Goal: Transaction & Acquisition: Register for event/course

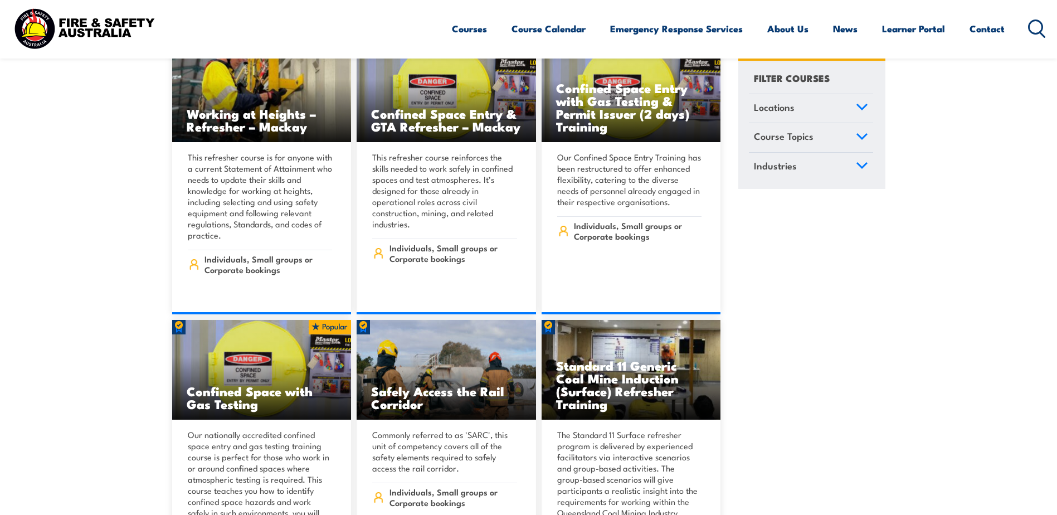
scroll to position [1728, 0]
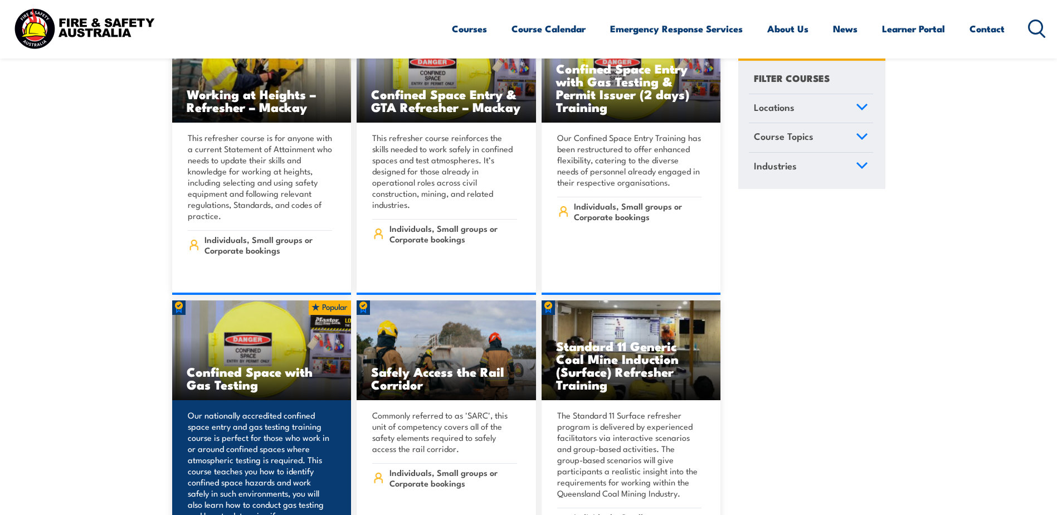
click at [239, 369] on h3 "Confined Space with Gas Testing" at bounding box center [262, 378] width 150 height 26
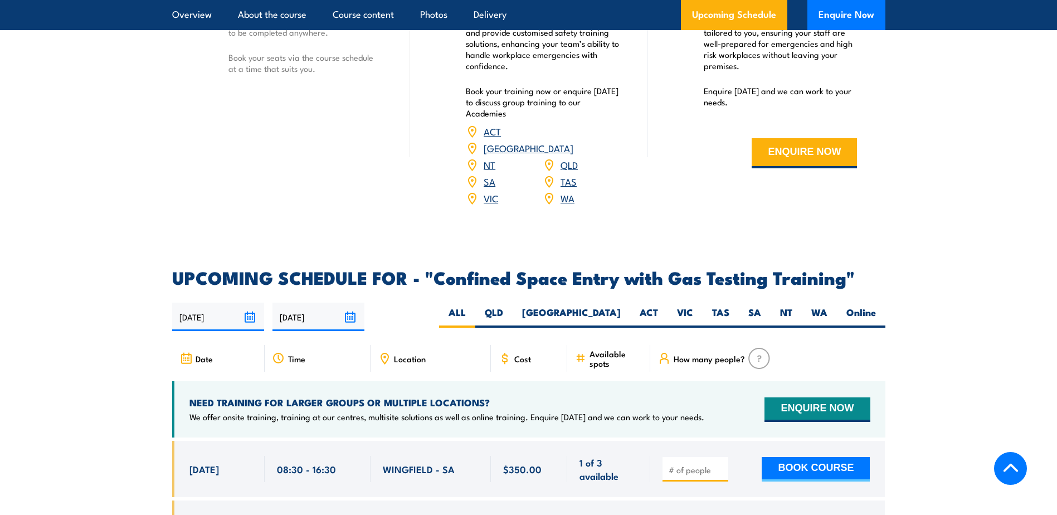
scroll to position [1951, 0]
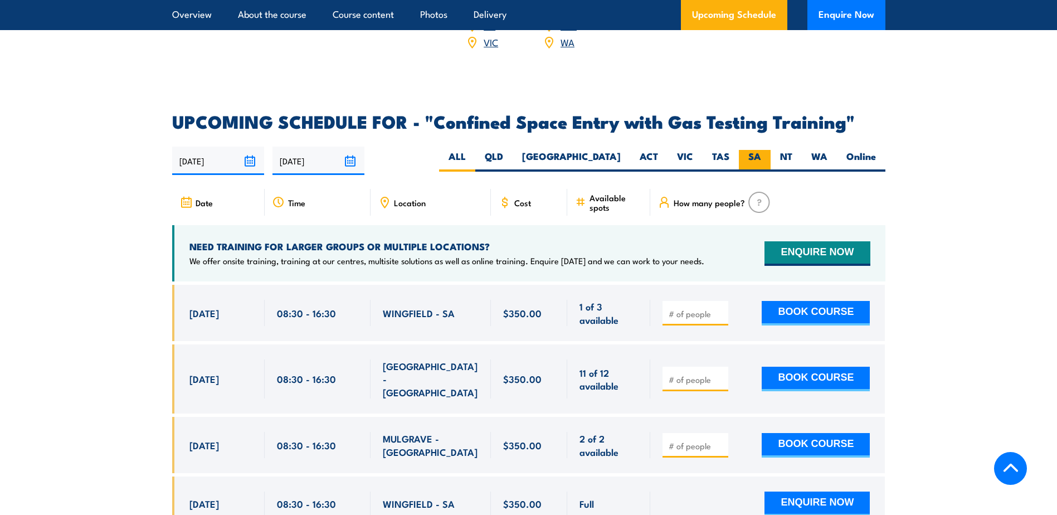
click at [765, 150] on label "SA" at bounding box center [755, 161] width 32 height 22
click at [765, 150] on input "SA" at bounding box center [764, 153] width 7 height 7
radio input "true"
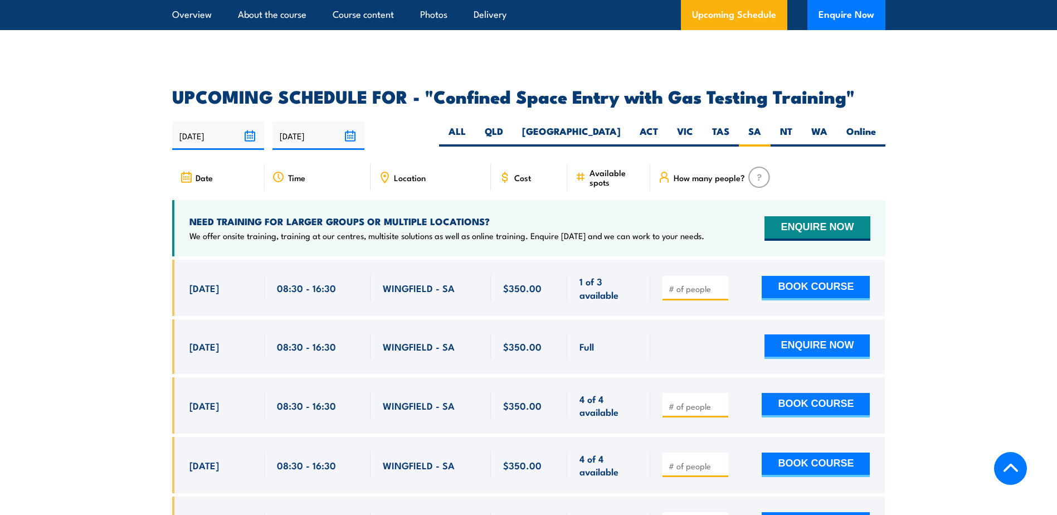
scroll to position [2060, 0]
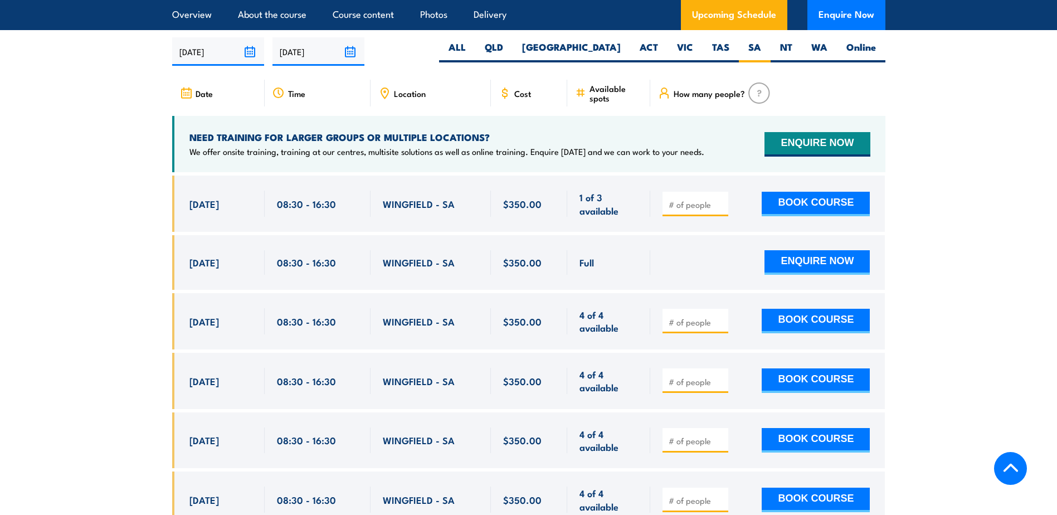
click at [699, 199] on input "number" at bounding box center [697, 204] width 56 height 11
type input "1"
click at [719, 199] on input "1" at bounding box center [697, 204] width 56 height 11
click at [784, 198] on button "BOOK COURSE" at bounding box center [816, 204] width 108 height 25
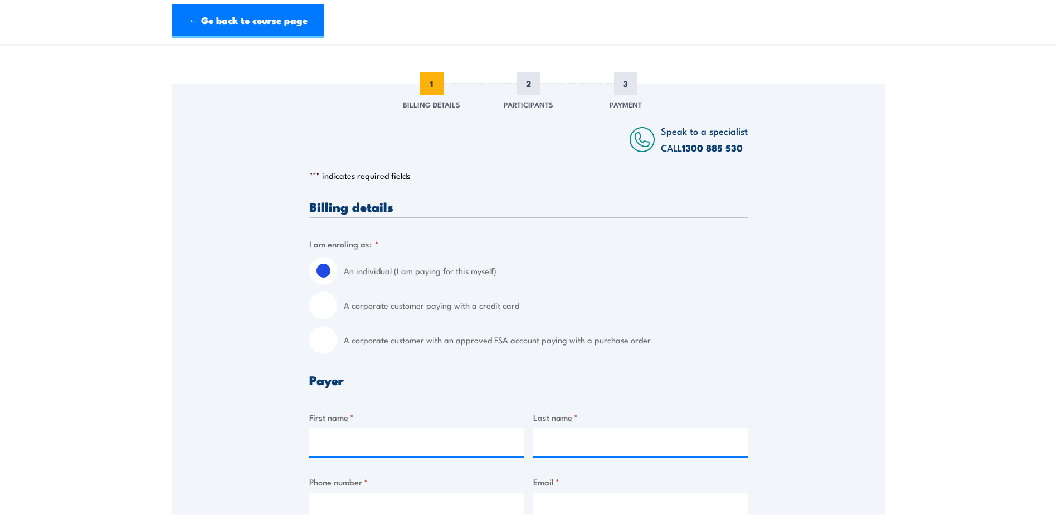
scroll to position [111, 0]
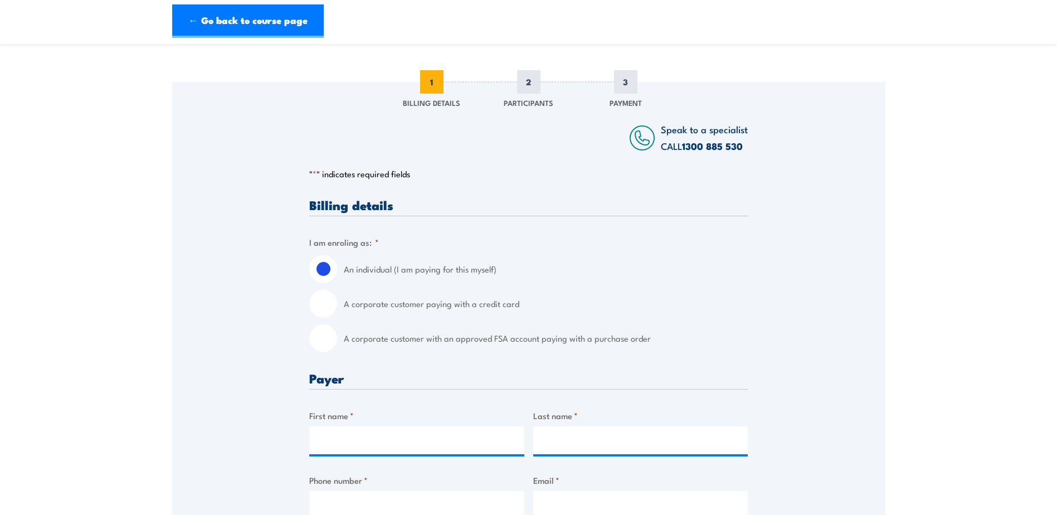
click at [320, 305] on input "A corporate customer paying with a credit card" at bounding box center [323, 304] width 28 height 28
radio input "true"
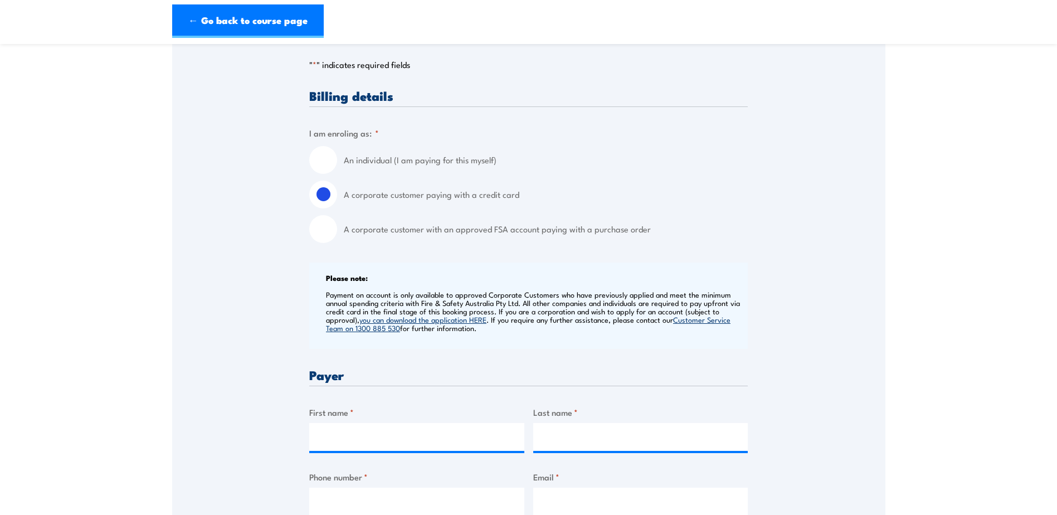
scroll to position [279, 0]
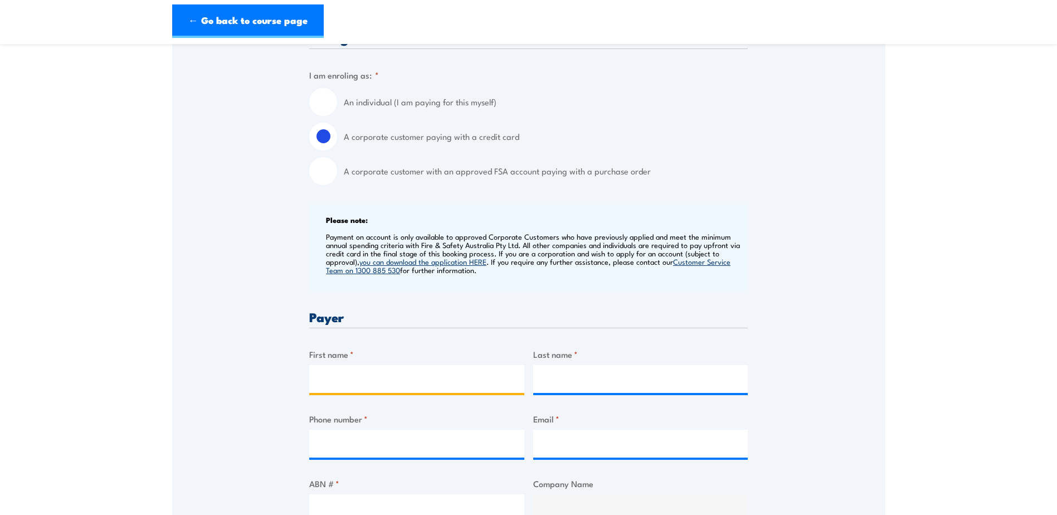
click at [334, 388] on input "First name *" at bounding box center [416, 379] width 215 height 28
type input "Dennis"
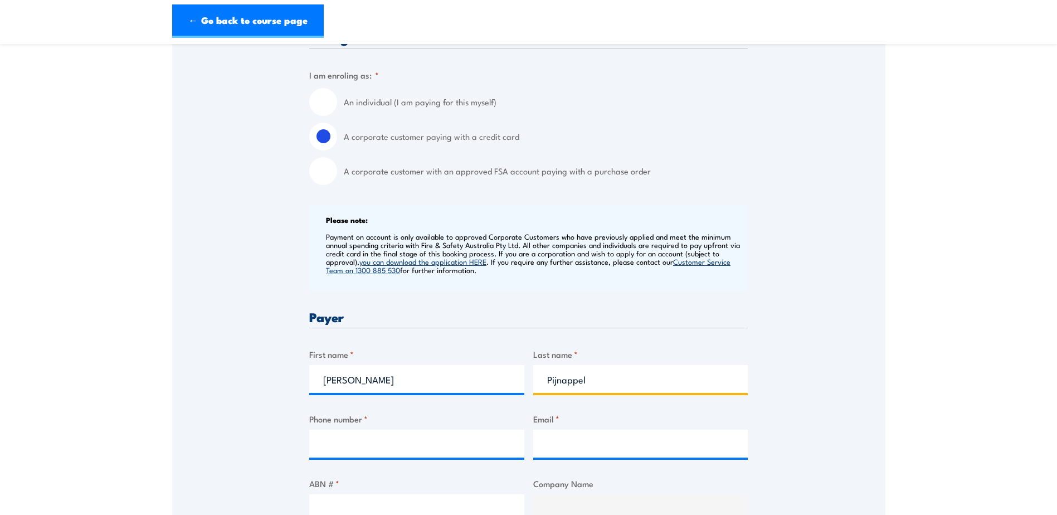
type input "Pijnappel"
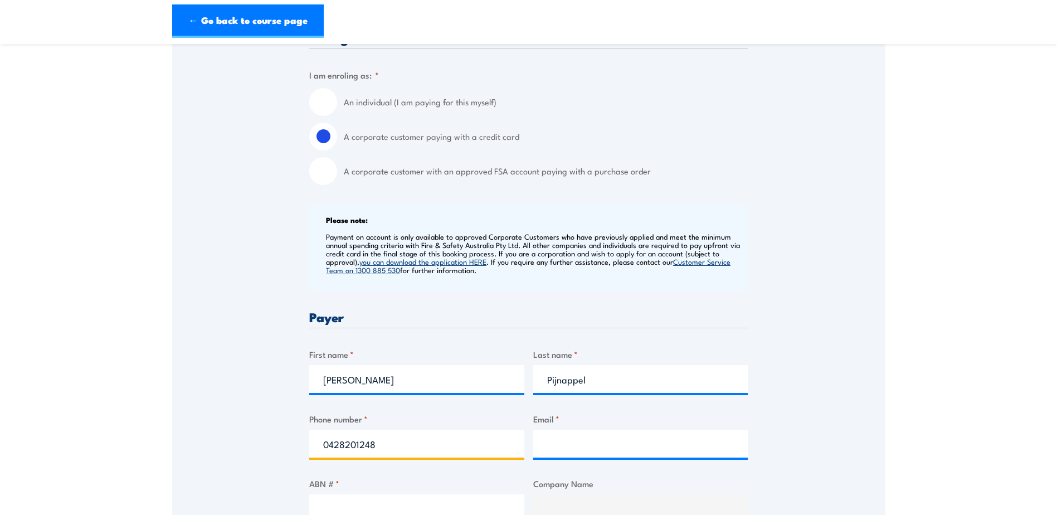
type input "0428201248"
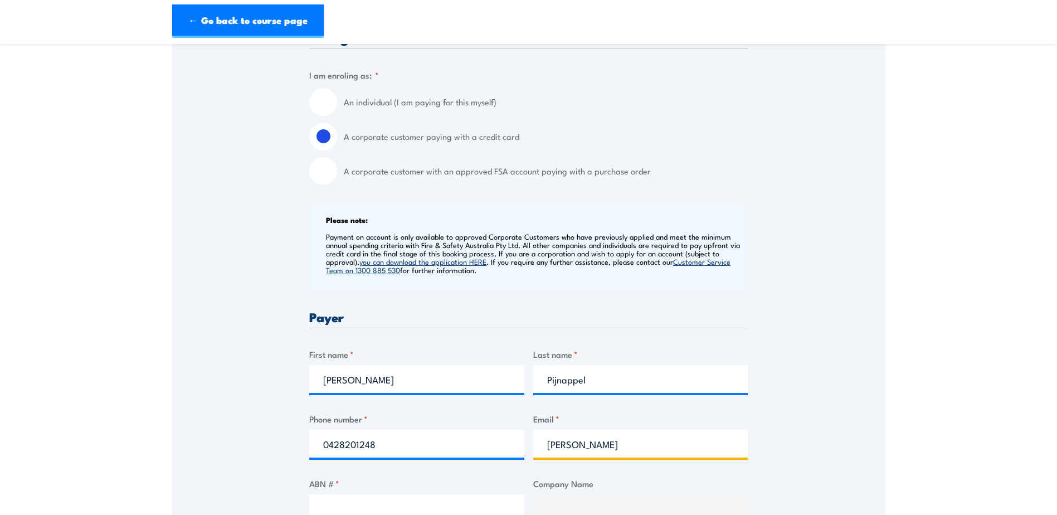
type input "dennis.pijnappel@quantem.com.au"
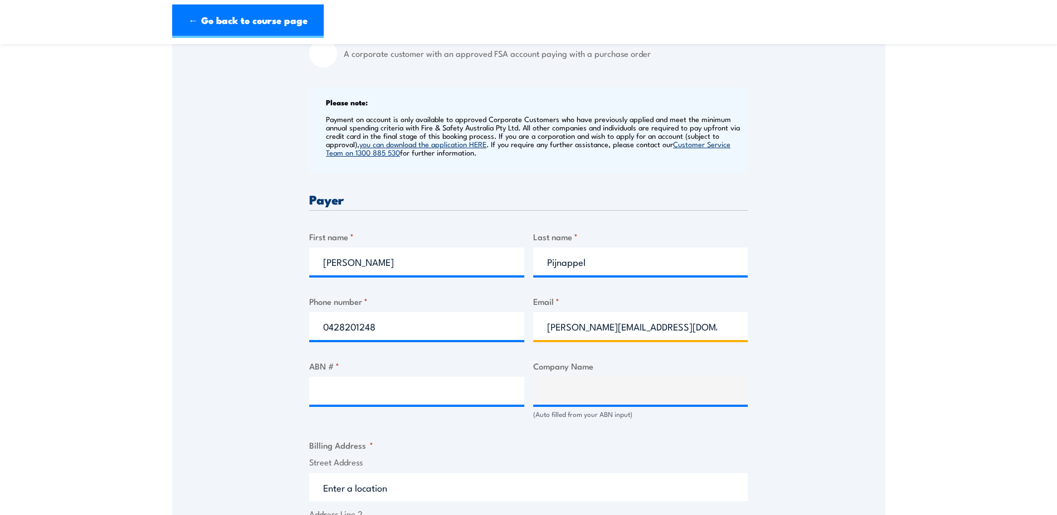
scroll to position [446, 0]
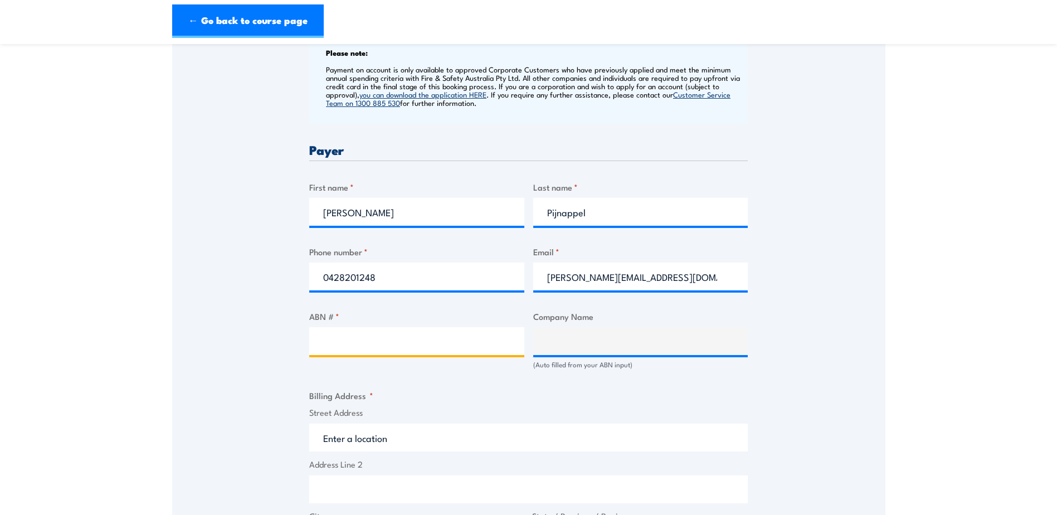
click at [431, 350] on input "ABN # *" at bounding box center [416, 341] width 215 height 28
type input "87000348407"
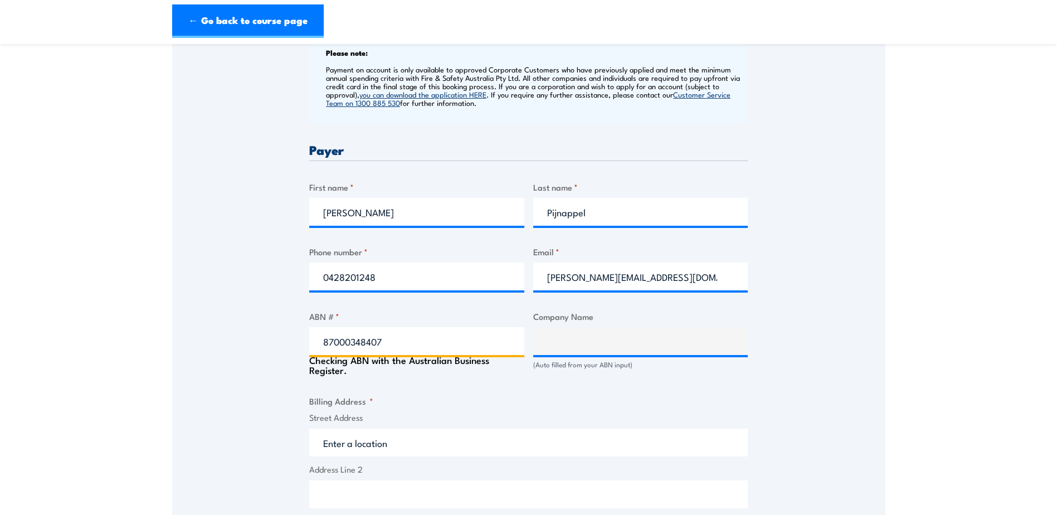
type input "TERMINALS PTY LTD"
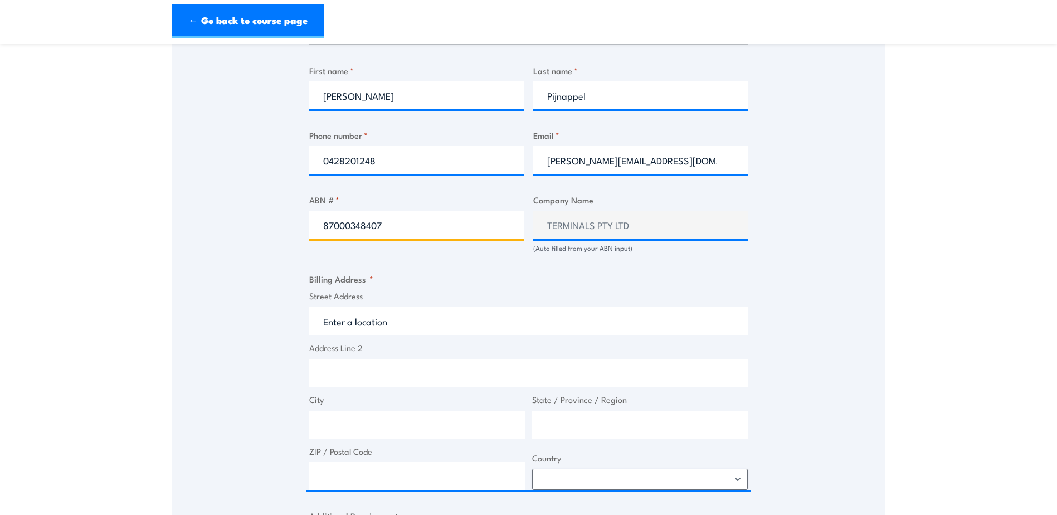
scroll to position [613, 0]
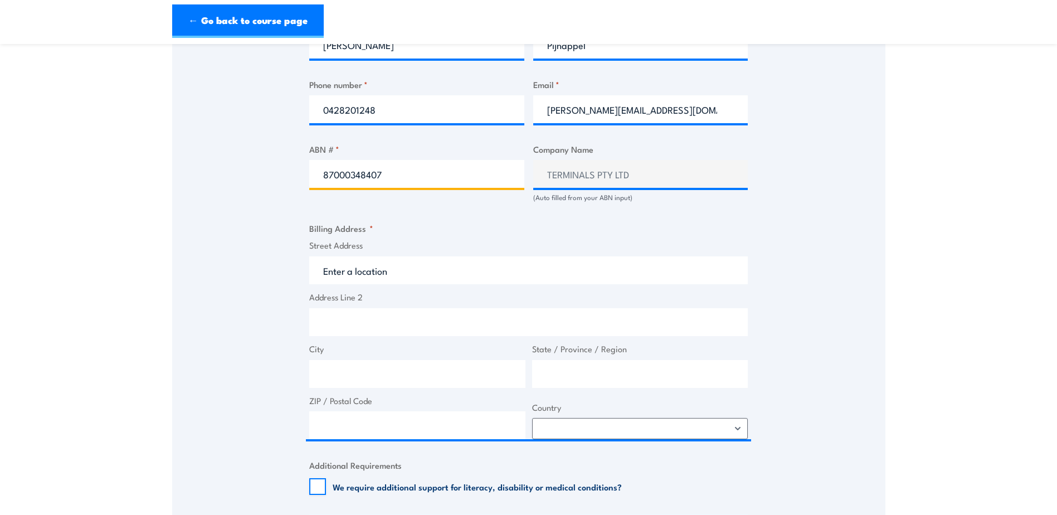
type input "87000348407"
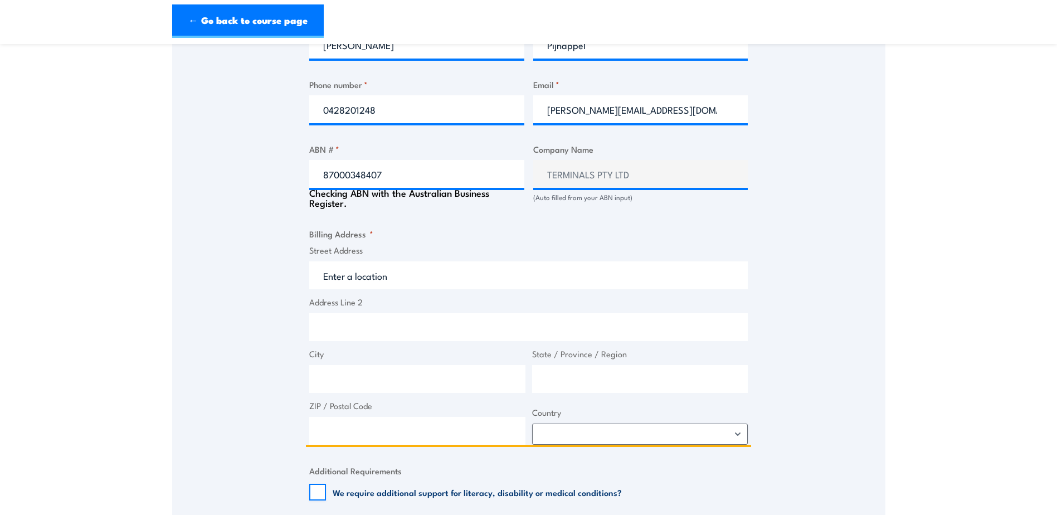
click at [391, 271] on input "Street Address" at bounding box center [528, 275] width 439 height 28
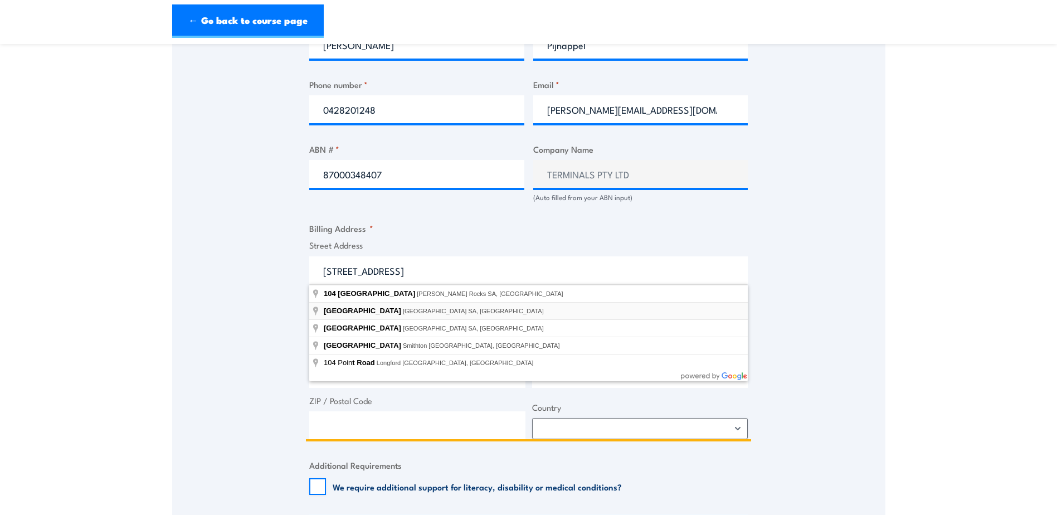
type input "Pelican Point Road, Outer Harbor SA, Australia"
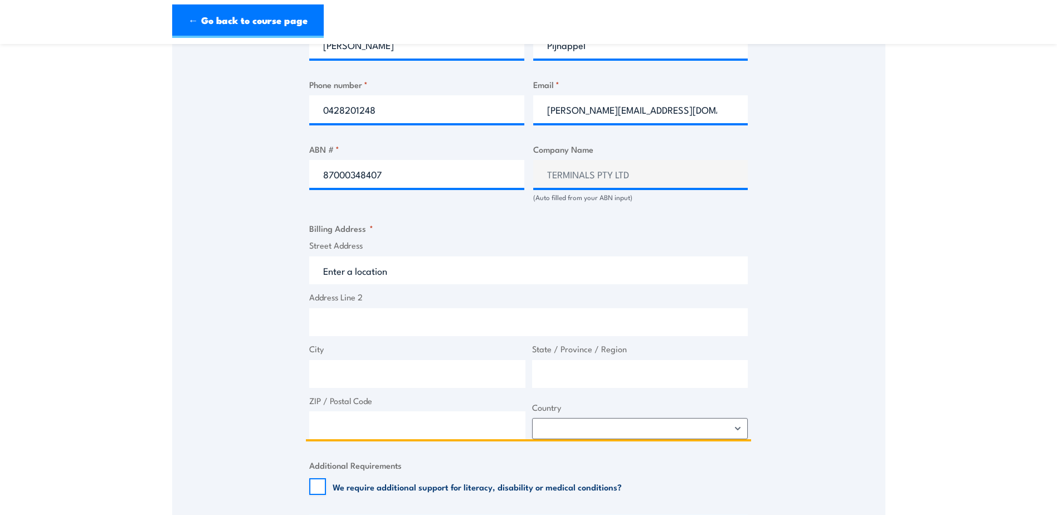
type input "Pelican Point Rd"
type input "Outer Harbor"
type input "[GEOGRAPHIC_DATA]"
type input "5018"
select select "Australia"
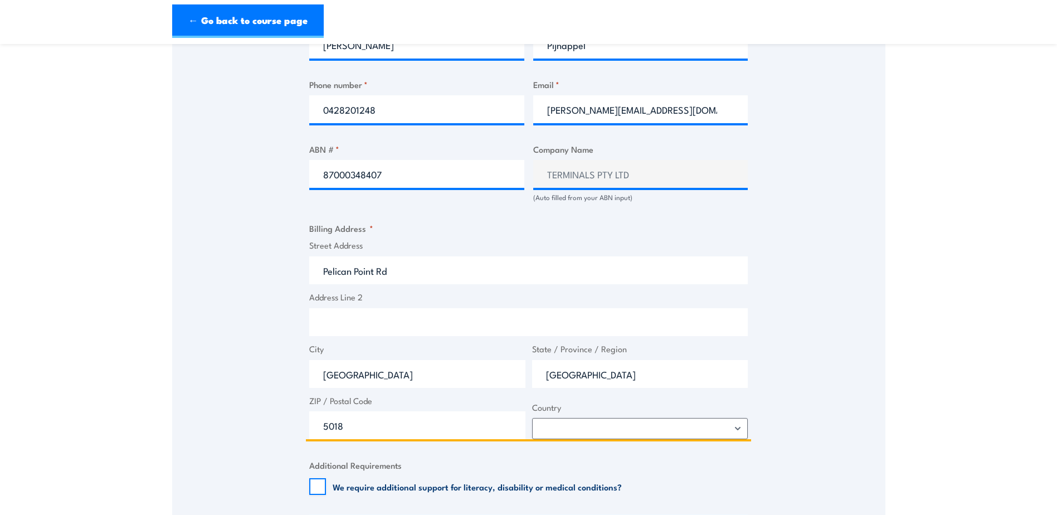
click at [323, 276] on input "Pelican Point Rd" at bounding box center [528, 270] width 439 height 28
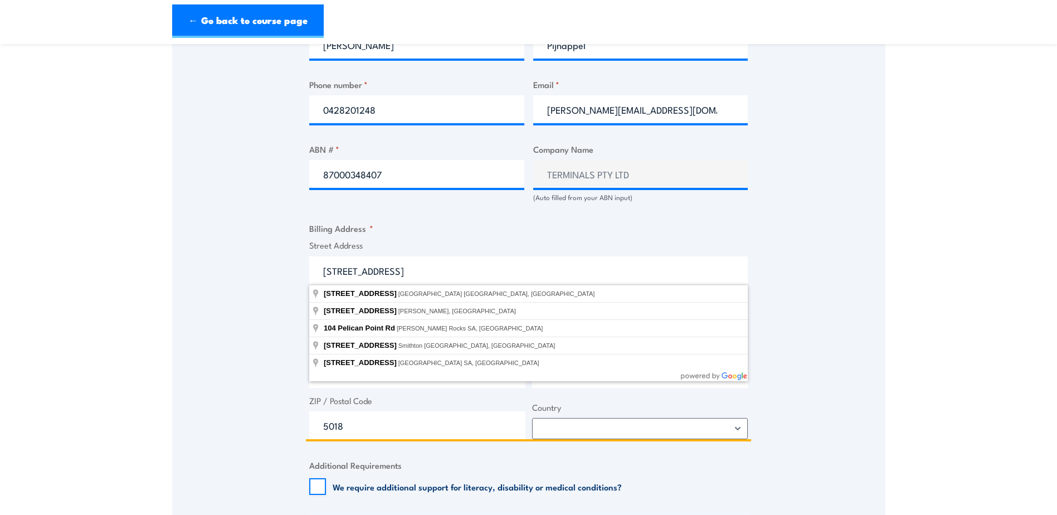
type input "104 Pelican Point Rd"
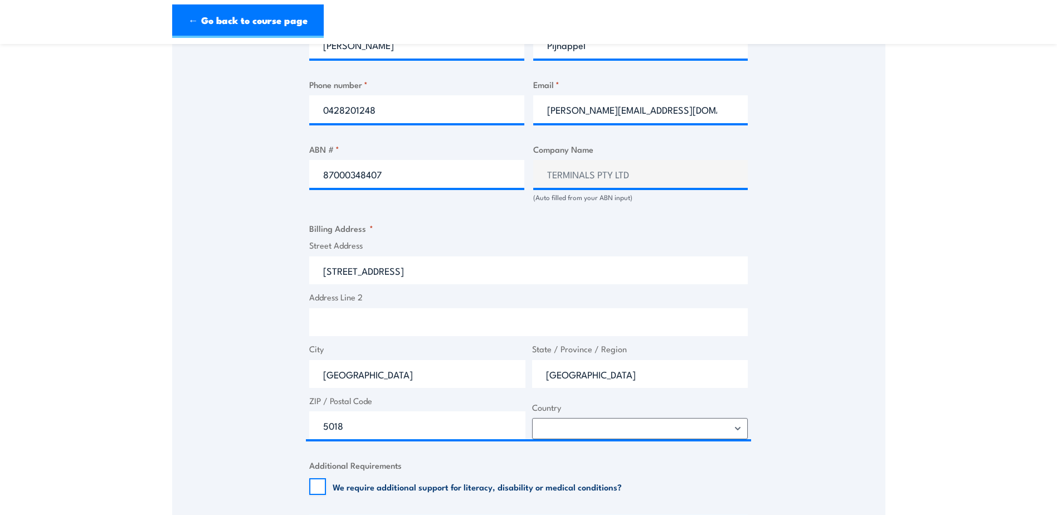
click at [241, 269] on div "Speak to a specialist CALL 1300 885 530 CALL 1300 885 530 " * " indicates requi…" at bounding box center [528, 176] width 713 height 1192
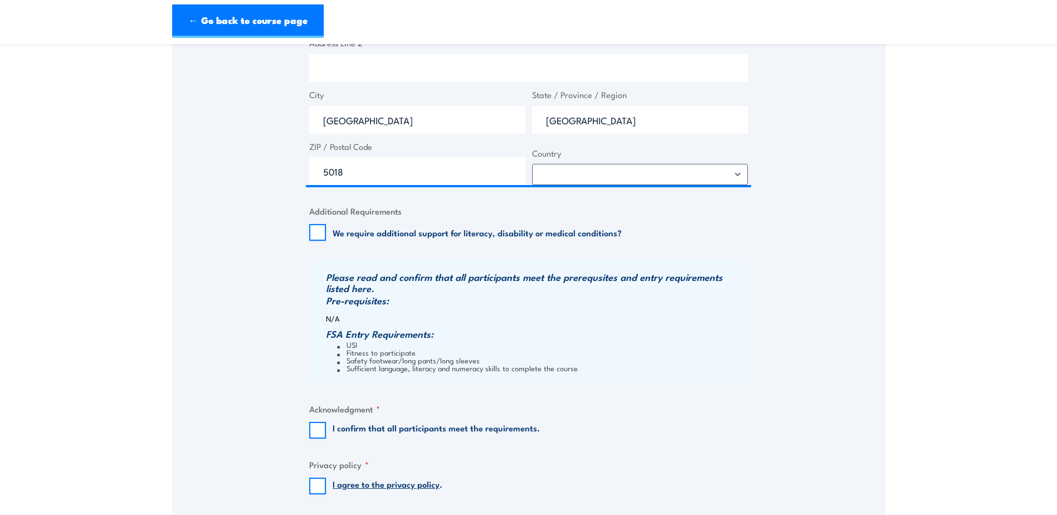
scroll to position [892, 0]
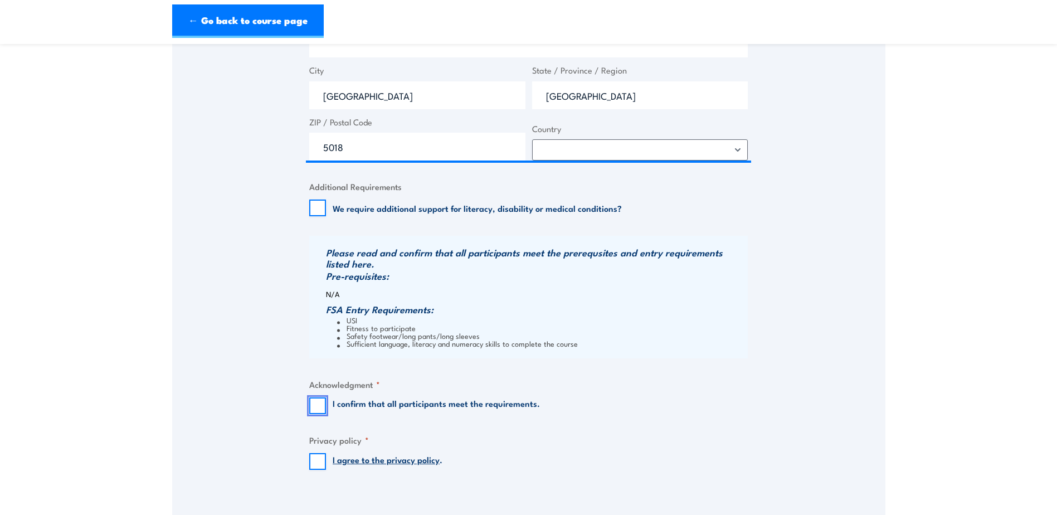
click at [314, 405] on input "I confirm that all participants meet the requirements." at bounding box center [317, 405] width 17 height 17
checkbox input "true"
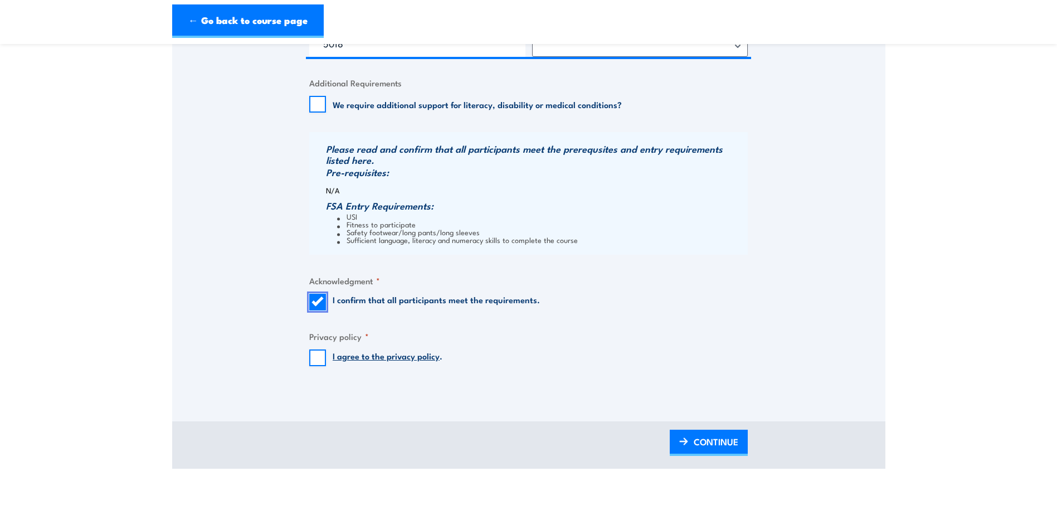
scroll to position [1003, 0]
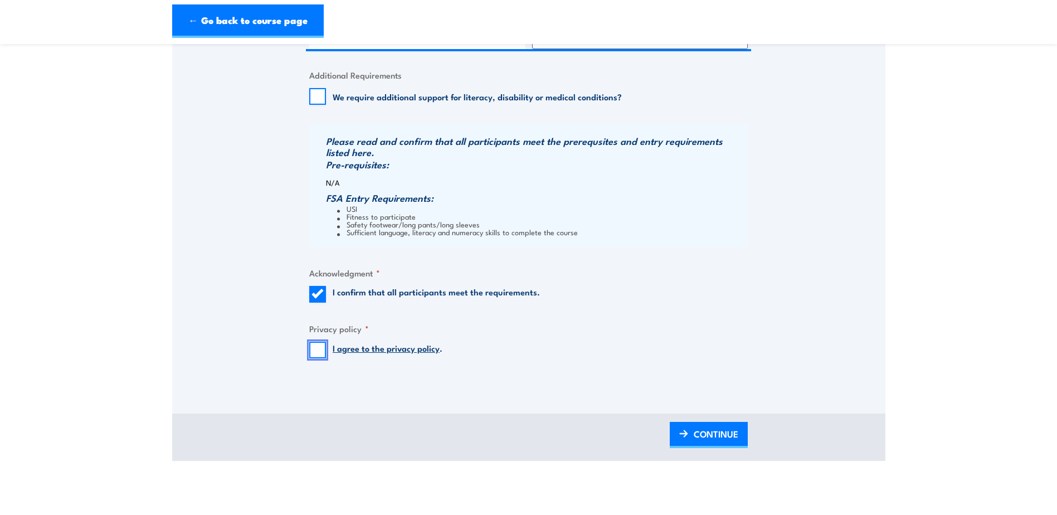
click at [317, 351] on input "I agree to the privacy policy ." at bounding box center [317, 350] width 17 height 17
checkbox input "true"
click at [709, 426] on span "CONTINUE" at bounding box center [716, 434] width 45 height 30
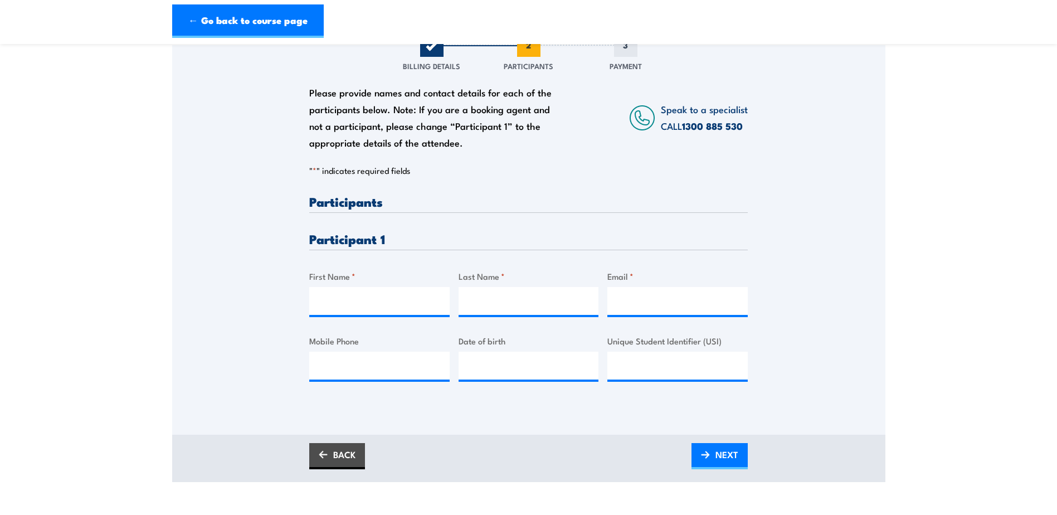
scroll to position [111, 0]
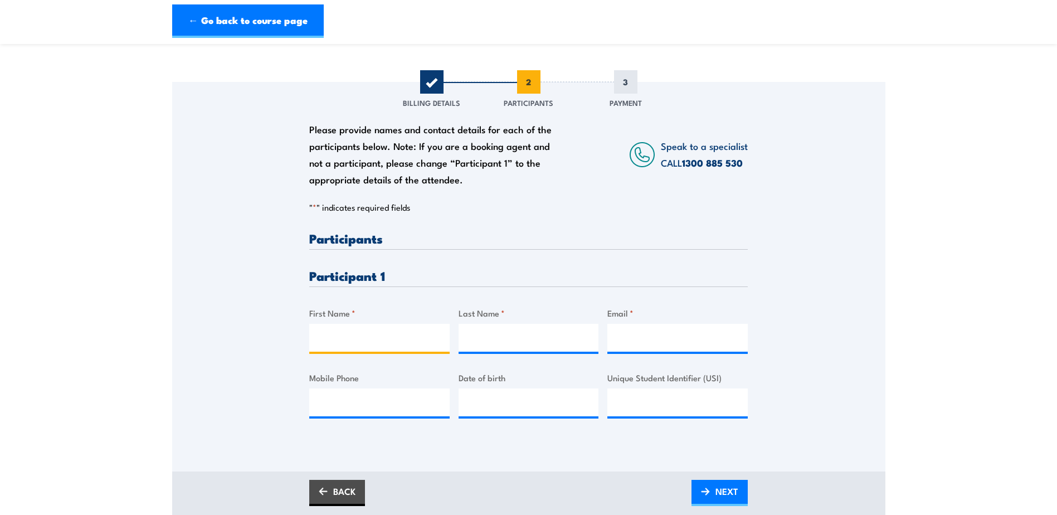
click at [348, 335] on input "First Name *" at bounding box center [379, 338] width 140 height 28
type input "Dennis"
type input "Pijnappel"
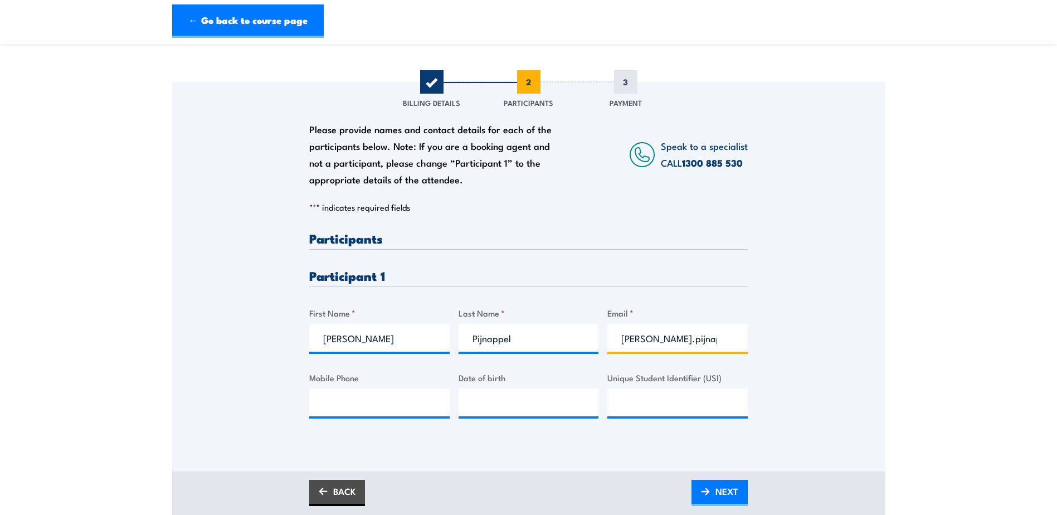
type input "dennis.pijnappel"
drag, startPoint x: 356, startPoint y: 347, endPoint x: 317, endPoint y: 341, distance: 39.4
click at [317, 341] on input "Dennis" at bounding box center [379, 338] width 140 height 28
type input "Zac"
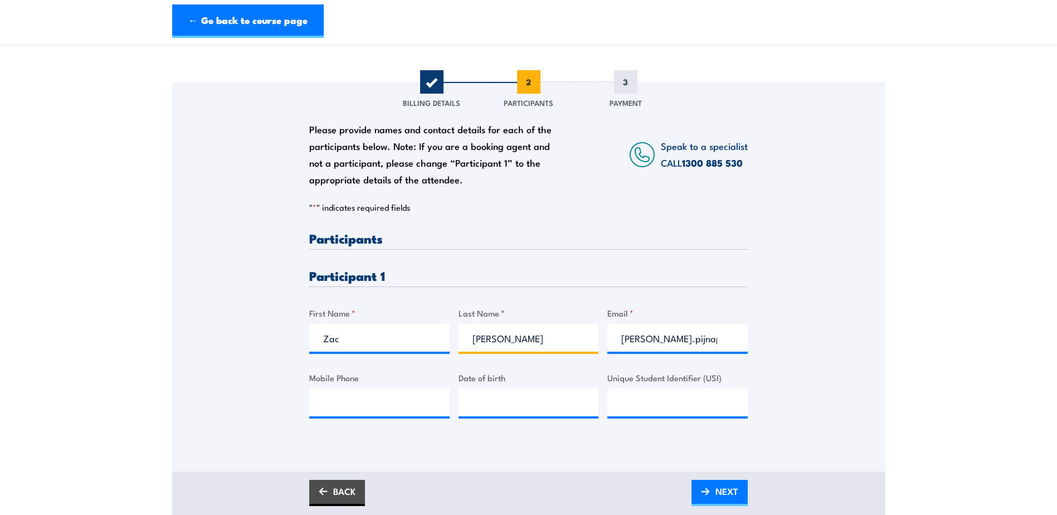
type input "Bahr"
type input "zac.bahr@quantem.com.au"
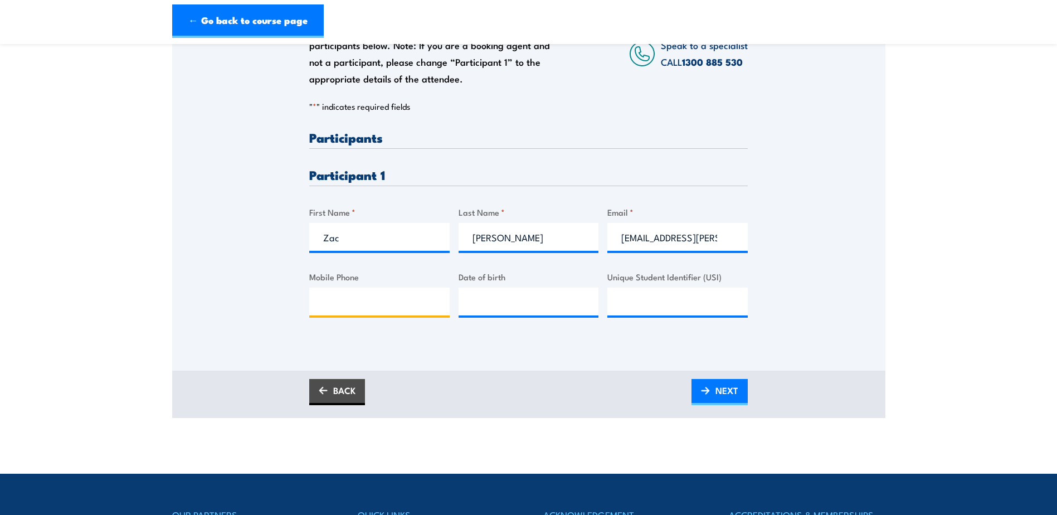
scroll to position [223, 0]
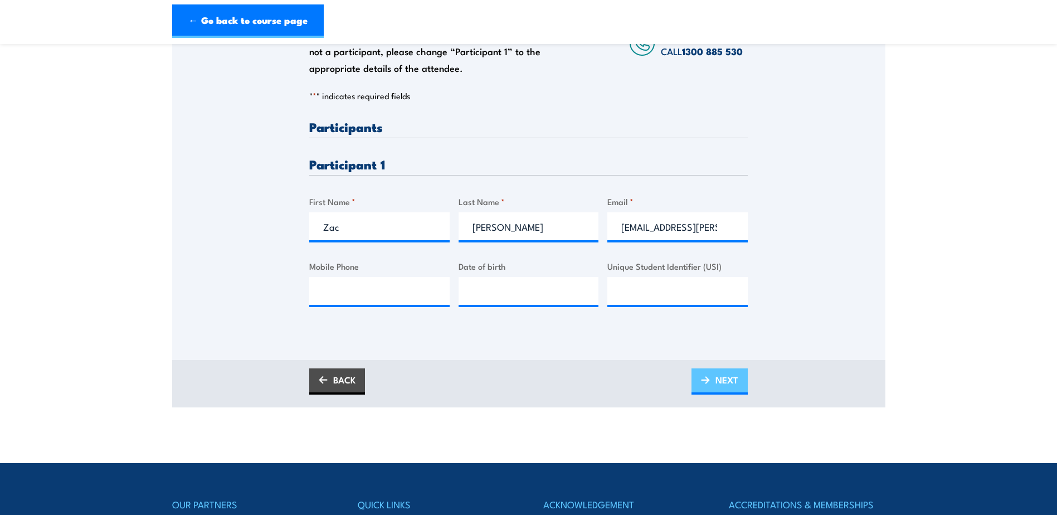
click at [721, 379] on span "NEXT" at bounding box center [727, 380] width 23 height 30
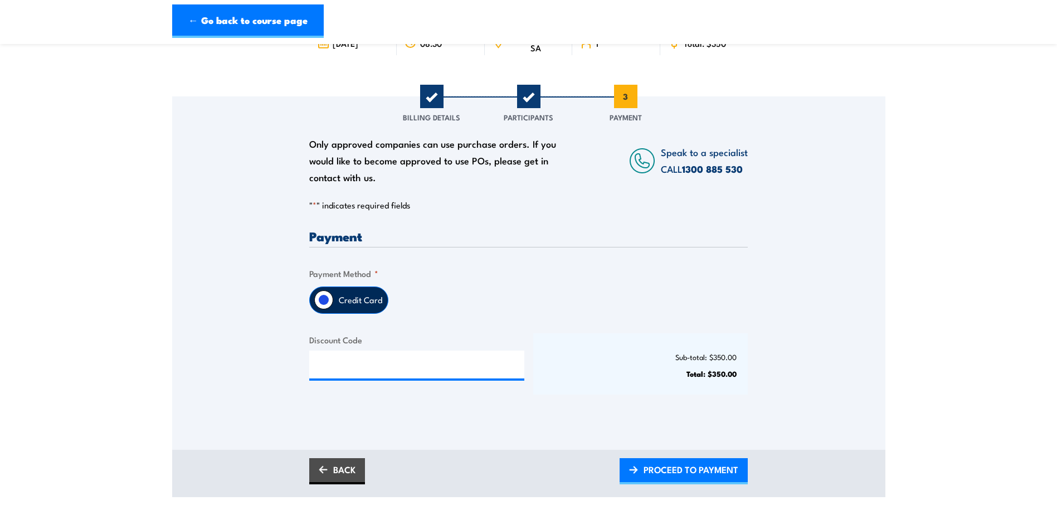
scroll to position [111, 0]
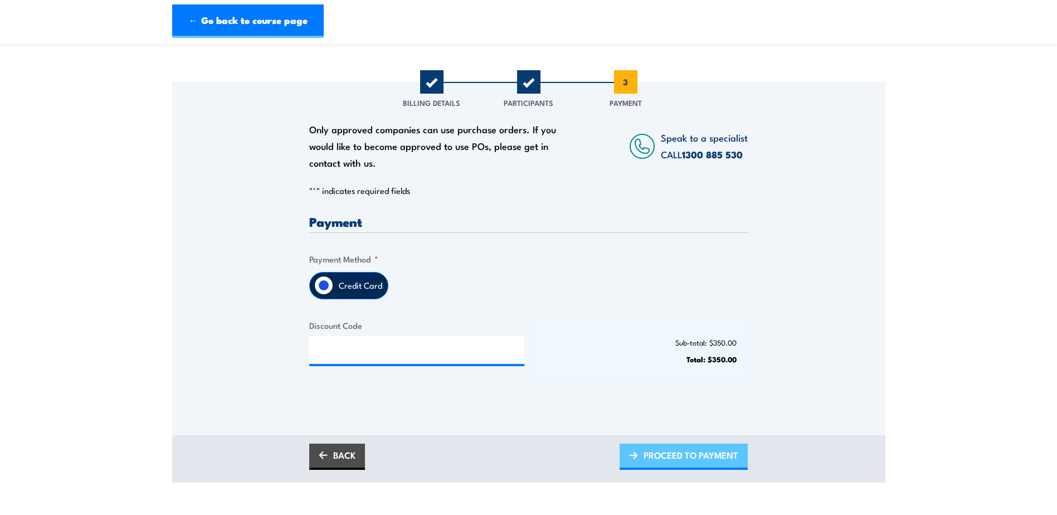
click at [672, 451] on span "PROCEED TO PAYMENT" at bounding box center [691, 455] width 95 height 30
